Goal: Transaction & Acquisition: Purchase product/service

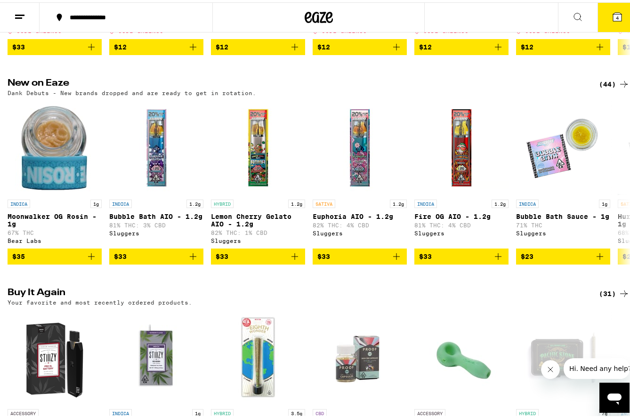
scroll to position [894, 0]
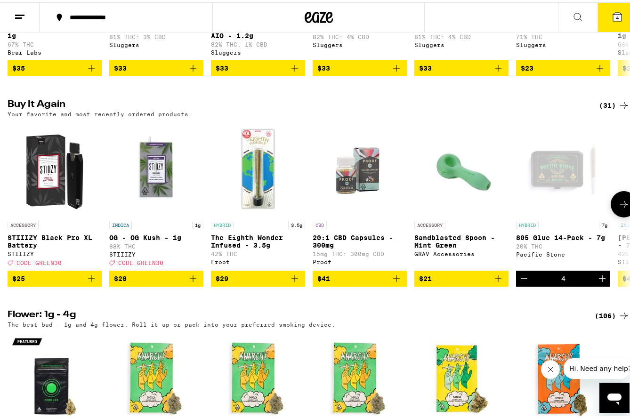
click at [521, 282] on icon "Decrement" at bounding box center [523, 276] width 11 height 11
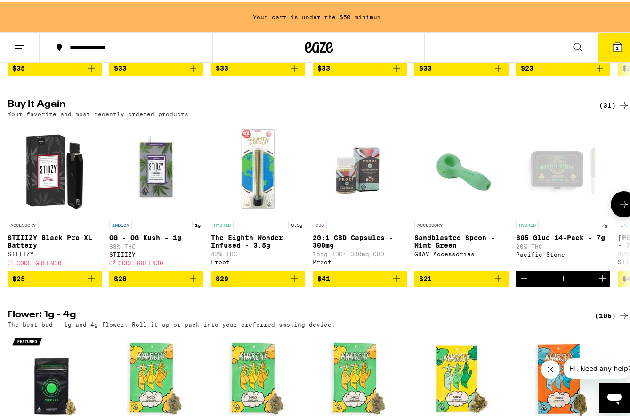
click at [522, 282] on icon "Decrement" at bounding box center [523, 276] width 11 height 11
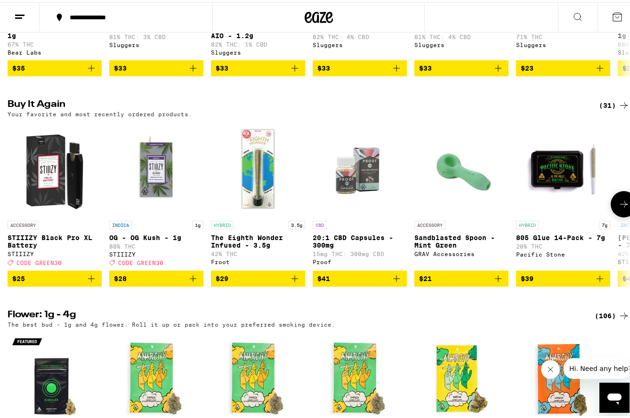
click at [618, 208] on icon at bounding box center [623, 201] width 11 height 11
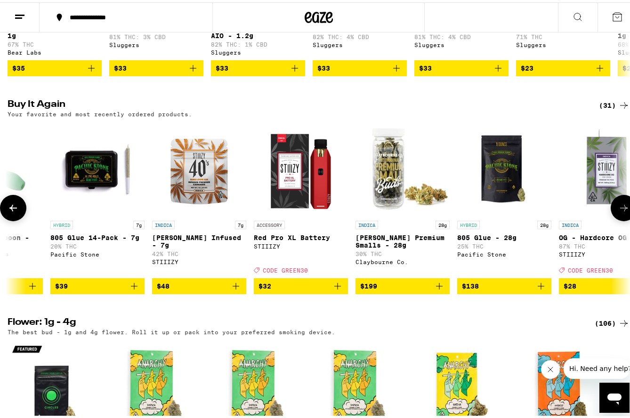
scroll to position [0, 512]
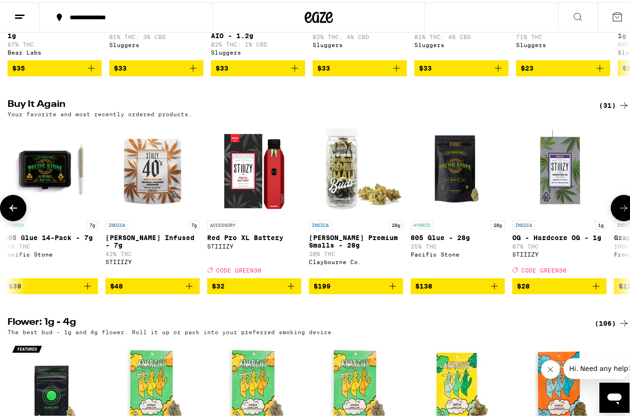
click at [12, 209] on icon at bounding box center [13, 205] width 8 height 7
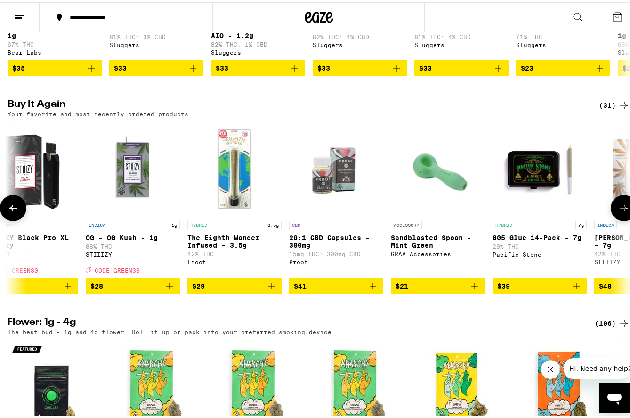
scroll to position [0, 0]
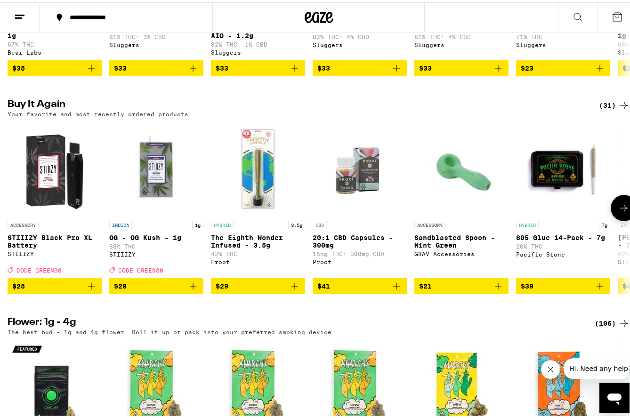
click at [12, 219] on div at bounding box center [13, 205] width 26 height 26
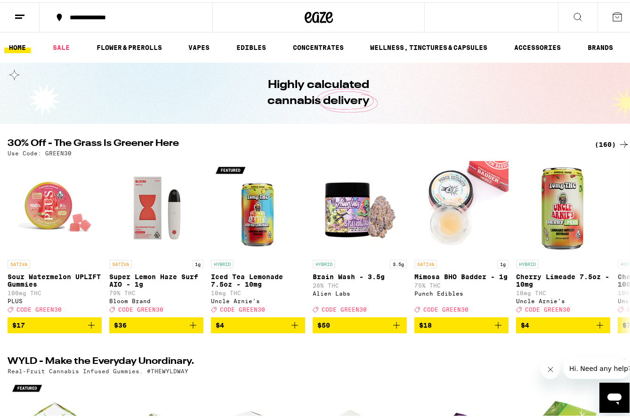
click at [601, 142] on div "(160)" at bounding box center [611, 141] width 35 height 11
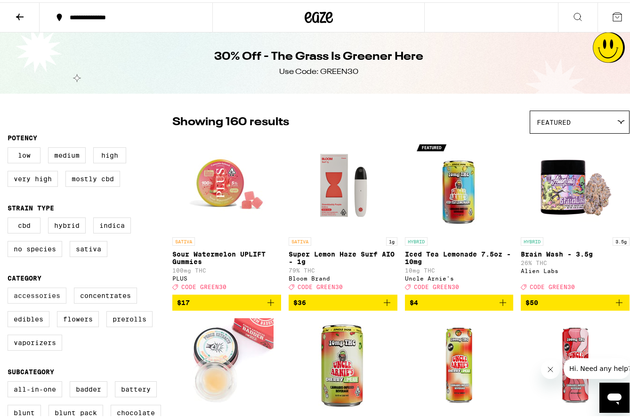
click at [43, 301] on label "Accessories" at bounding box center [37, 293] width 59 height 16
click at [10, 287] on input "Accessories" at bounding box center [9, 287] width 0 height 0
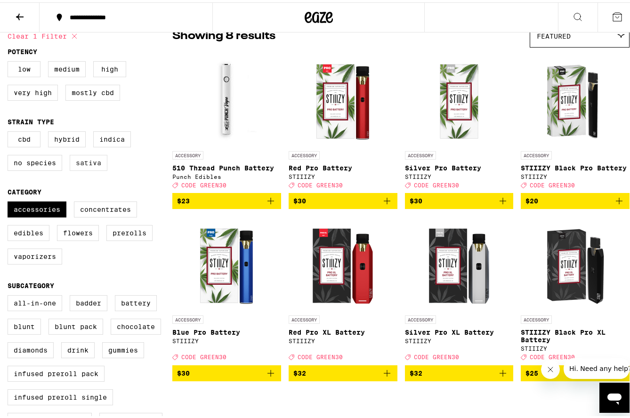
scroll to position [94, 0]
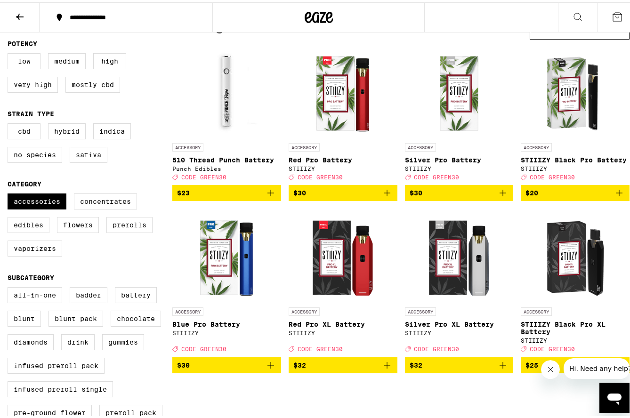
drag, startPoint x: 40, startPoint y: 205, endPoint x: 42, endPoint y: 221, distance: 15.8
click at [40, 205] on label "Accessories" at bounding box center [37, 199] width 59 height 16
click at [10, 193] on input "Accessories" at bounding box center [9, 192] width 0 height 0
checkbox input "false"
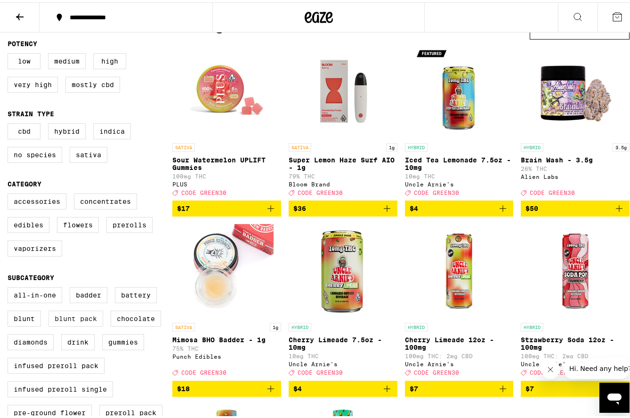
click at [77, 324] on label "Blunt Pack" at bounding box center [75, 316] width 55 height 16
click at [10, 287] on input "Blunt Pack" at bounding box center [9, 286] width 0 height 0
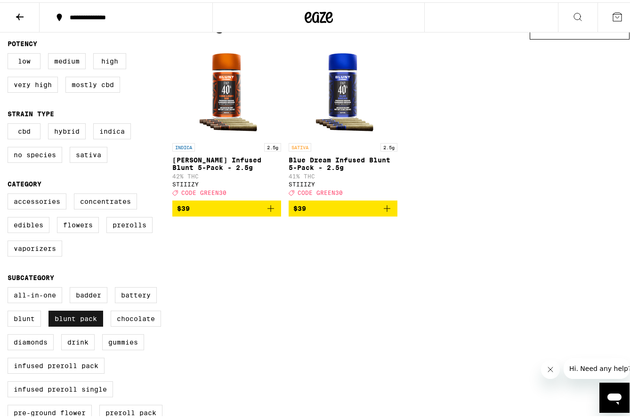
click at [77, 324] on label "Blunt Pack" at bounding box center [75, 316] width 55 height 16
click at [10, 287] on input "Blunt Pack" at bounding box center [9, 286] width 0 height 0
checkbox input "false"
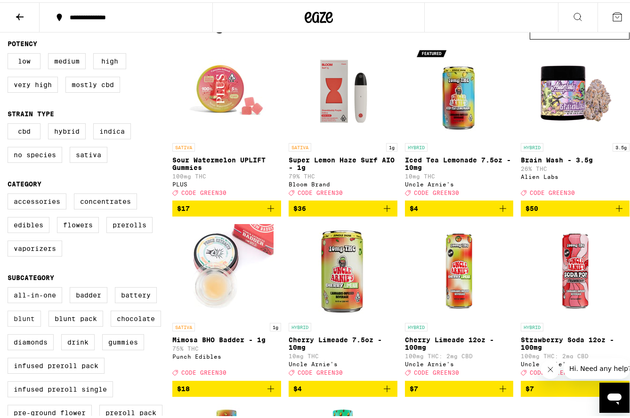
click at [10, 324] on label "Blunt" at bounding box center [24, 316] width 33 height 16
click at [10, 287] on input "Blunt" at bounding box center [9, 286] width 0 height 0
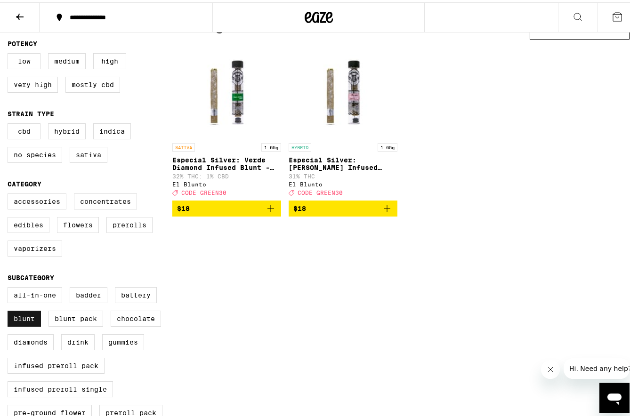
click at [10, 324] on label "Blunt" at bounding box center [24, 316] width 33 height 16
click at [10, 287] on input "Blunt" at bounding box center [9, 286] width 0 height 0
checkbox input "false"
